Goal: Task Accomplishment & Management: Use online tool/utility

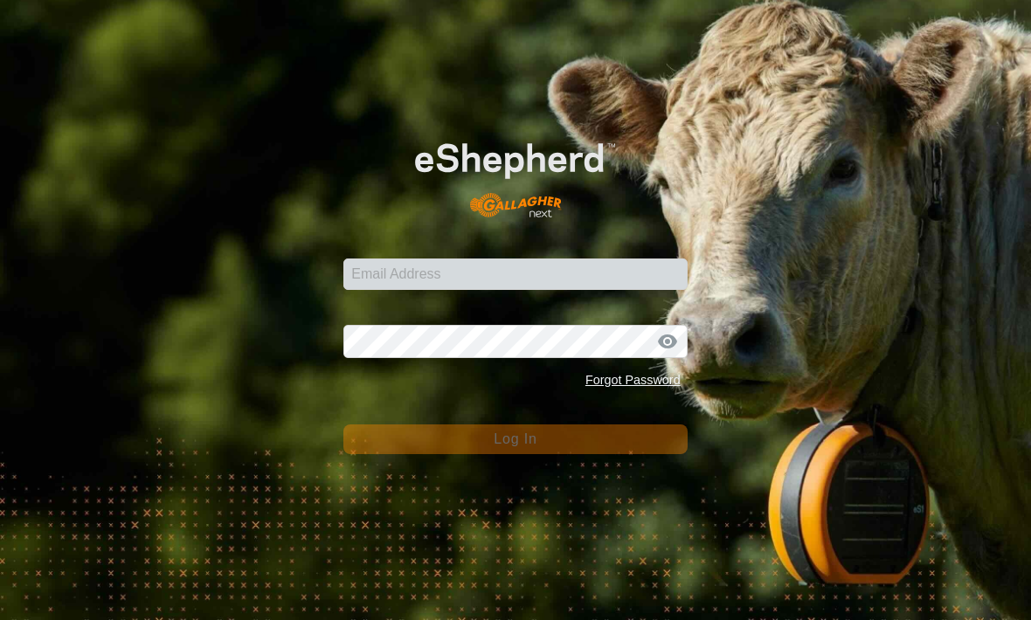
scroll to position [122, 0]
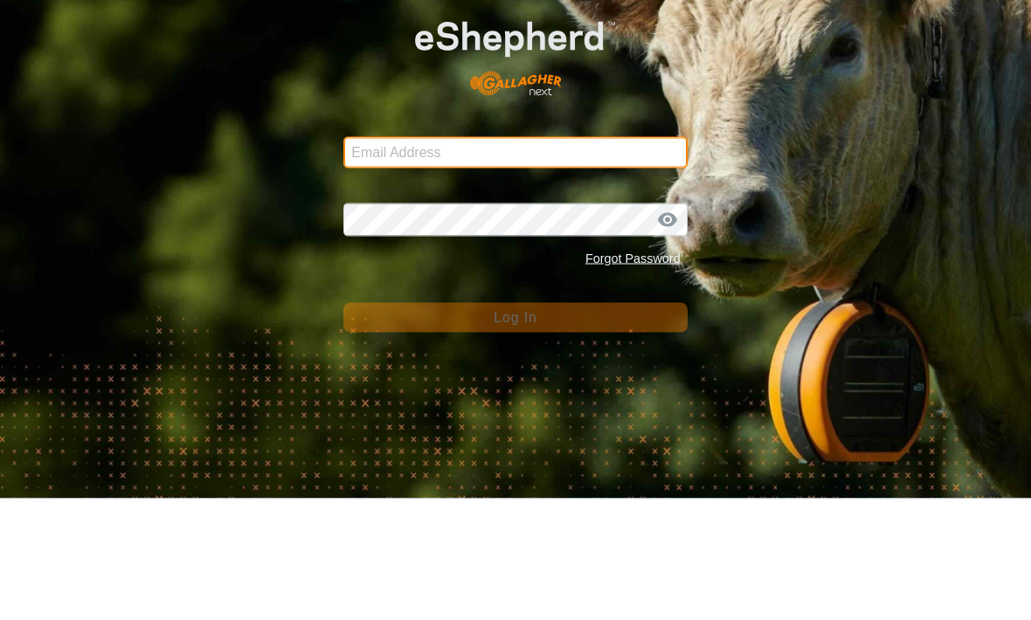
type input "[EMAIL_ADDRESS][DOMAIN_NAME]"
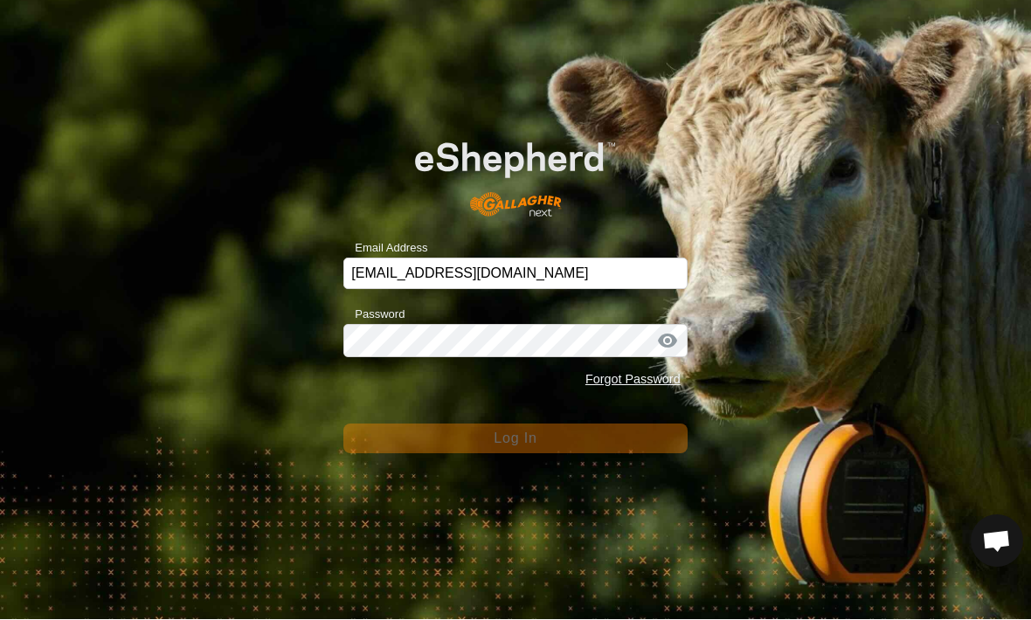
scroll to position [0, 0]
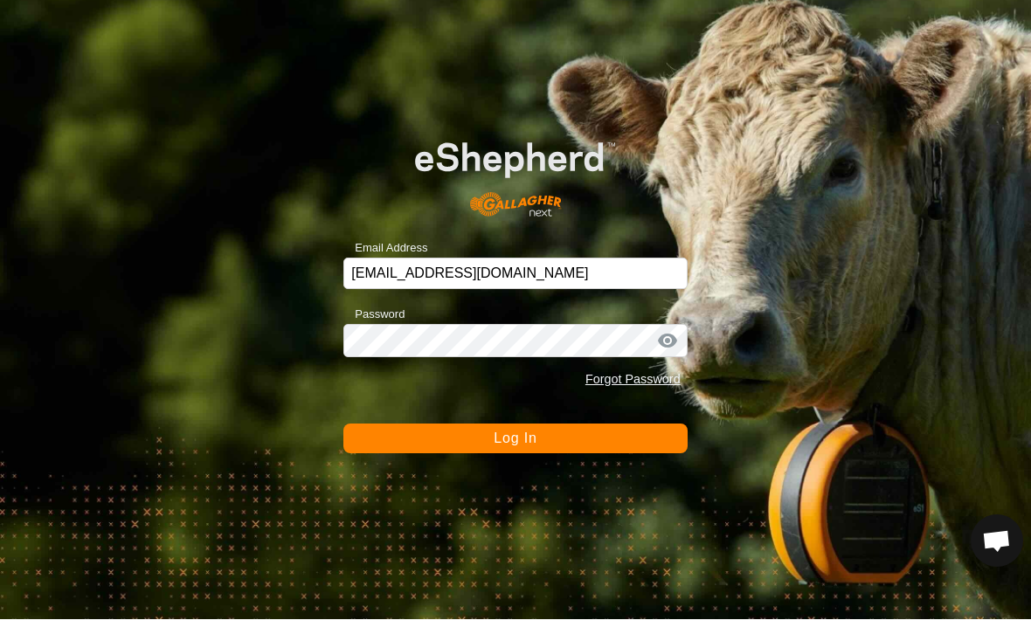
click at [484, 425] on button "Log In" at bounding box center [514, 440] width 343 height 30
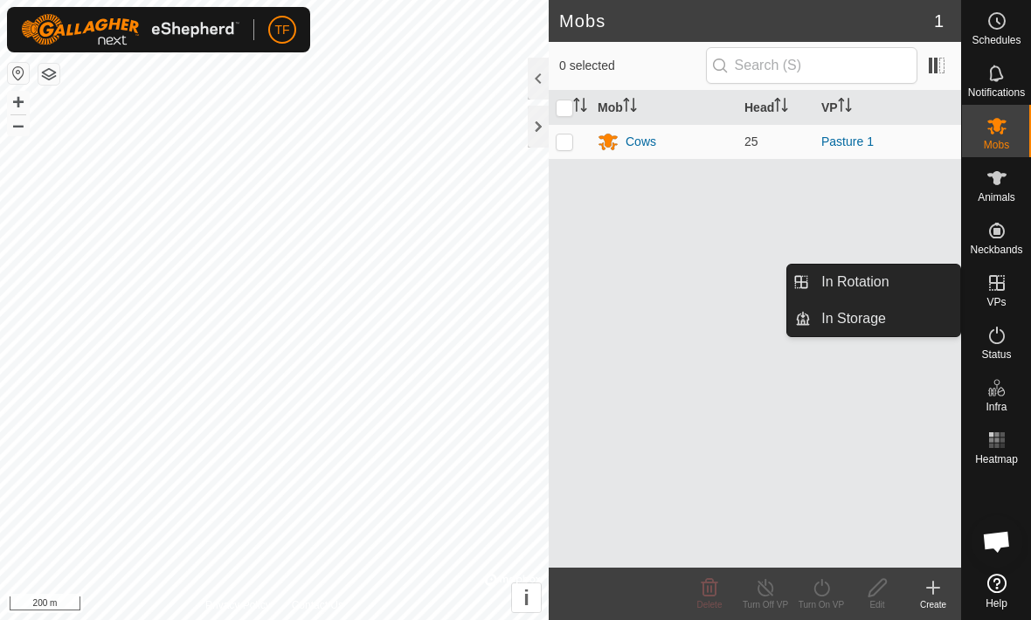
click at [894, 289] on link "In Rotation" at bounding box center [885, 282] width 149 height 35
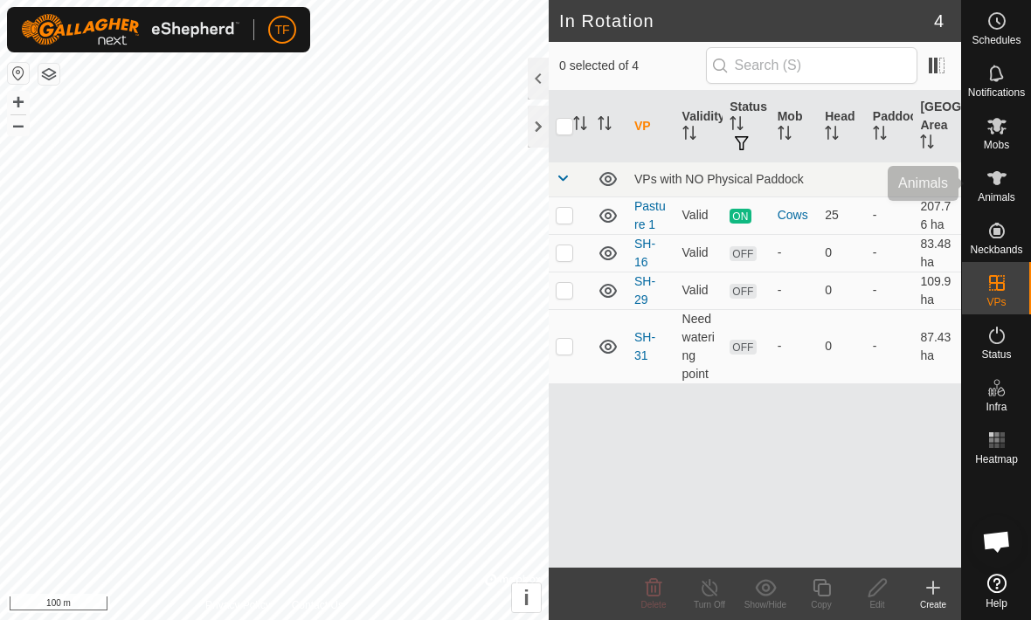
click at [995, 182] on icon at bounding box center [996, 178] width 19 height 14
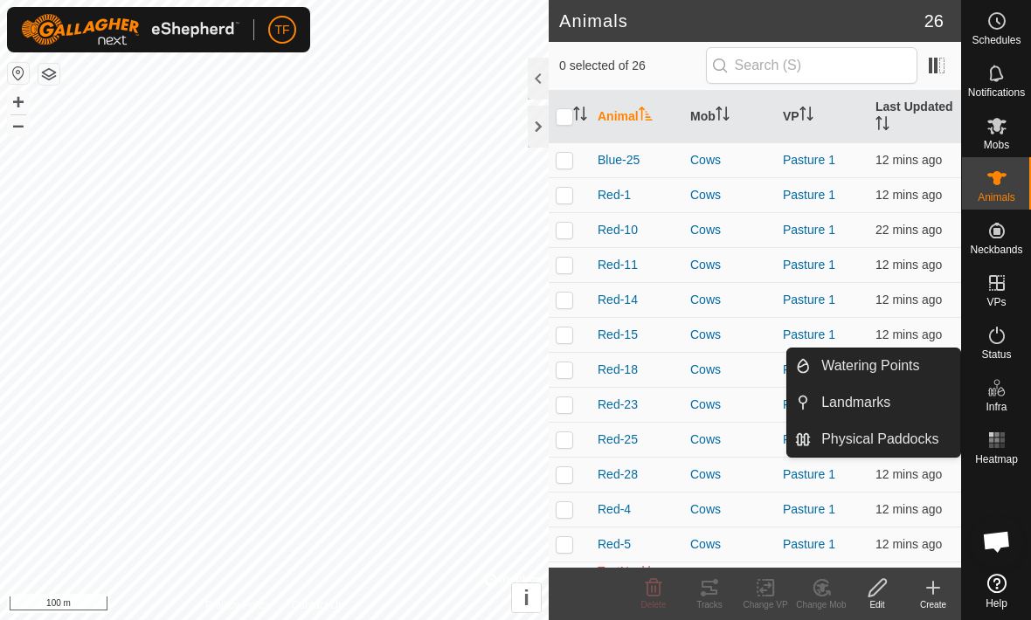
click at [890, 436] on span "Physical Paddocks" at bounding box center [879, 439] width 117 height 21
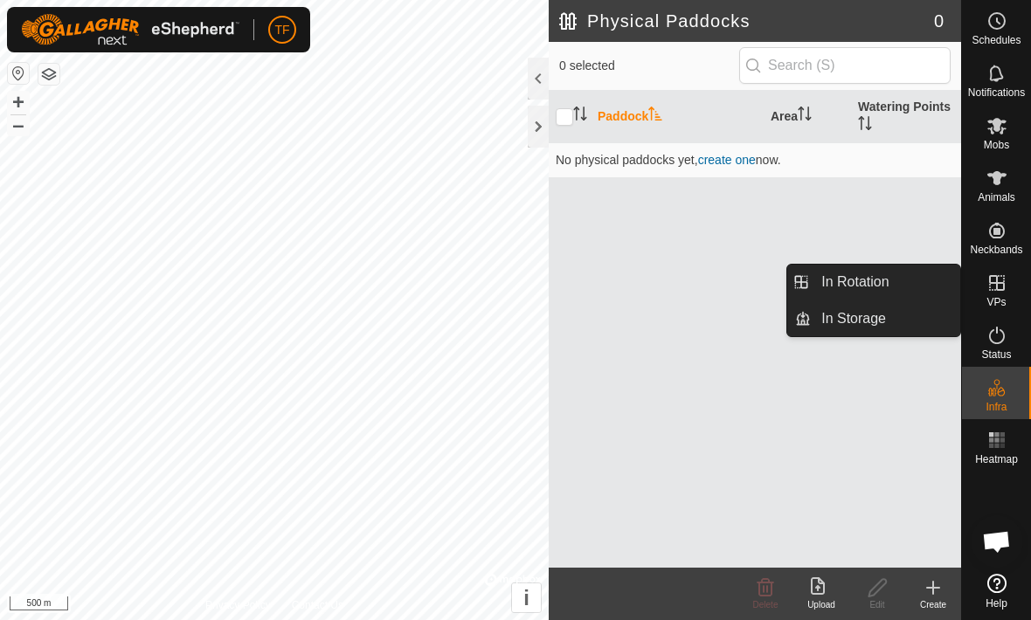
click at [913, 321] on link "In Storage" at bounding box center [885, 318] width 149 height 35
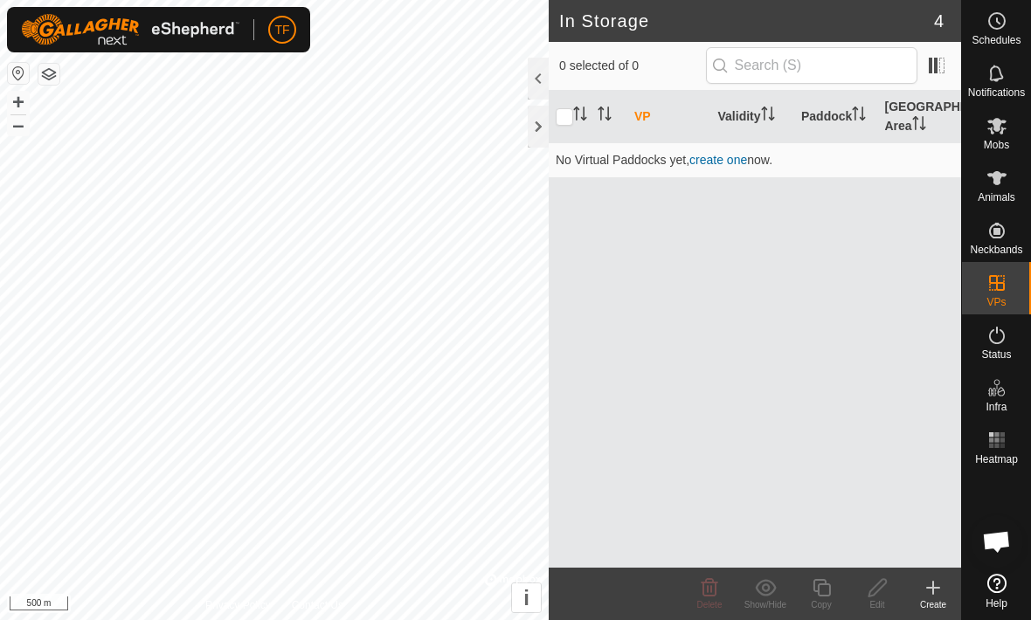
click at [737, 161] on link "create one" at bounding box center [718, 160] width 58 height 14
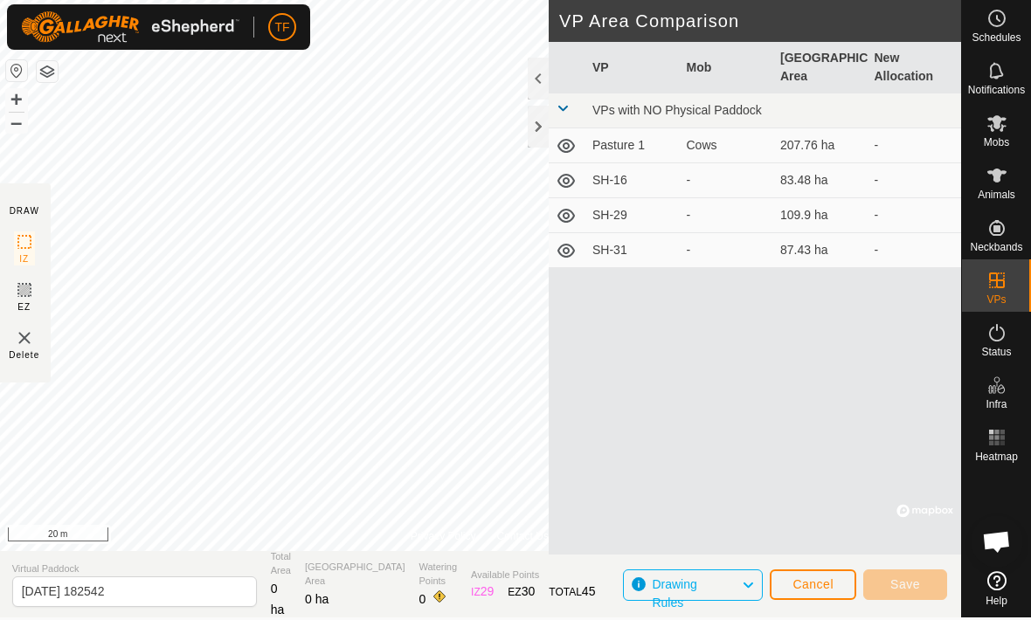
click at [829, 577] on button "Cancel" at bounding box center [813, 584] width 86 height 31
